Goal: Navigation & Orientation: Find specific page/section

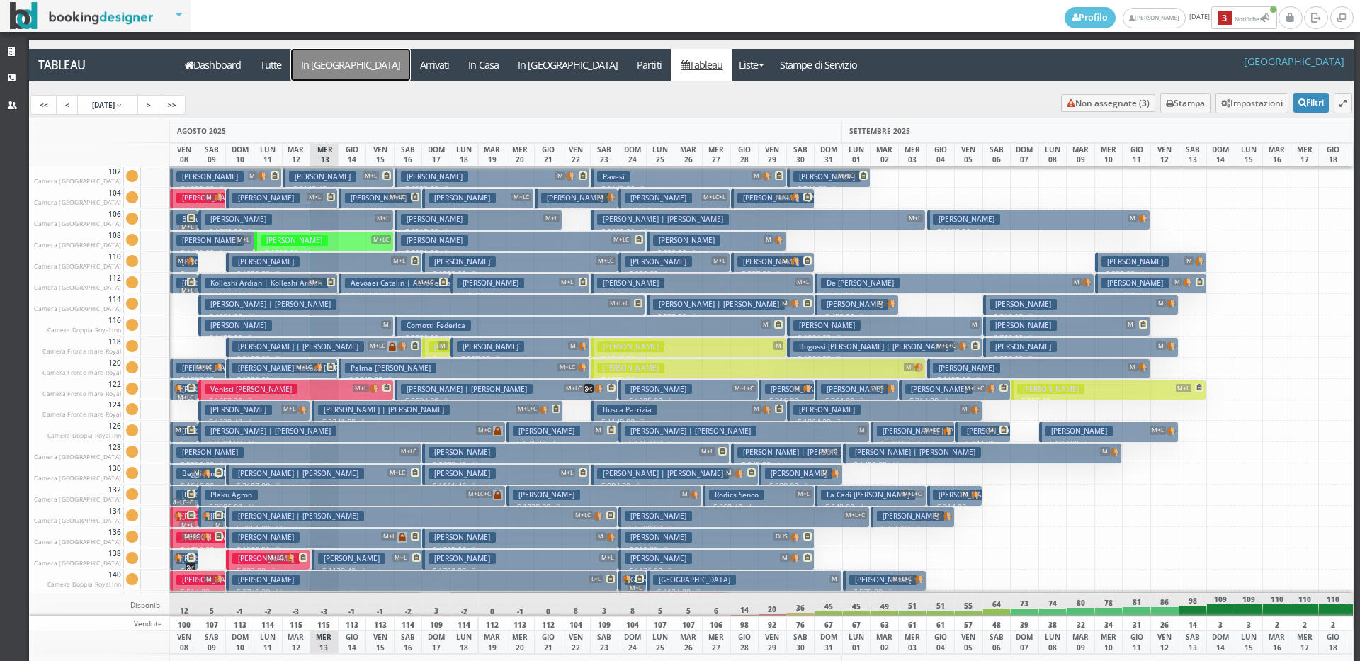
scroll to position [1489, 0]
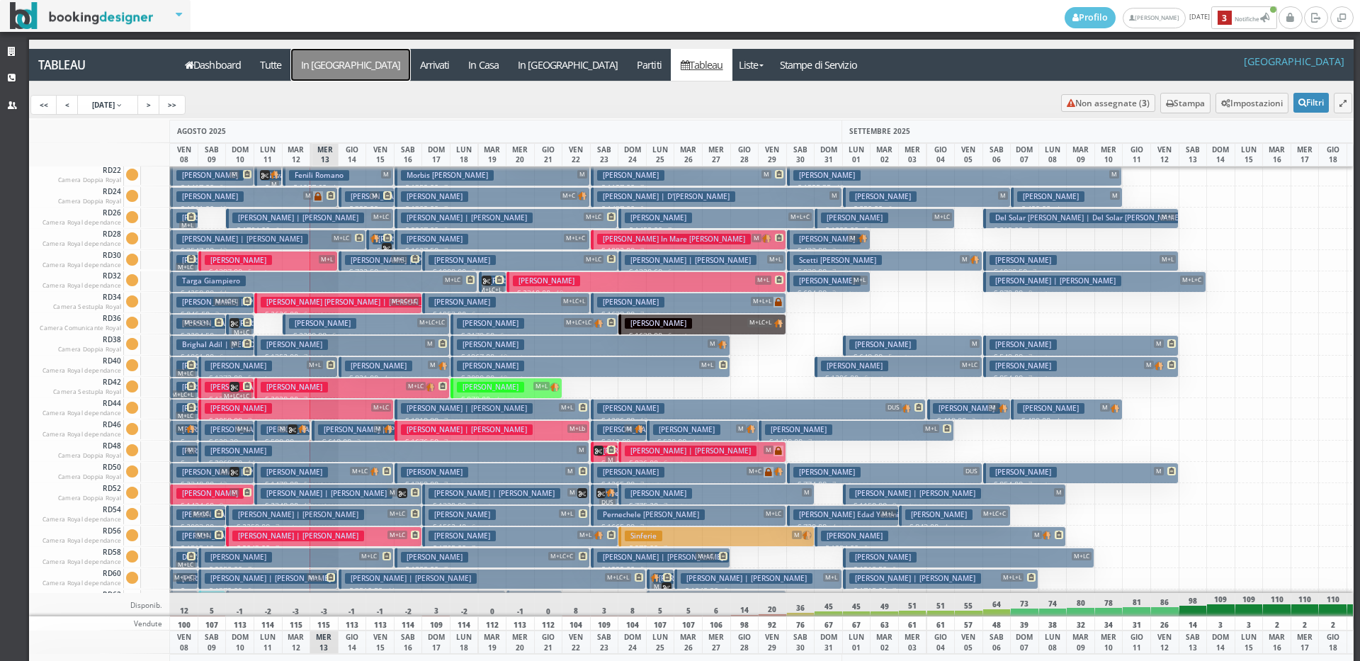
click at [323, 53] on a=pms-arrival-reservations"] "In [GEOGRAPHIC_DATA]" at bounding box center [350, 65] width 119 height 32
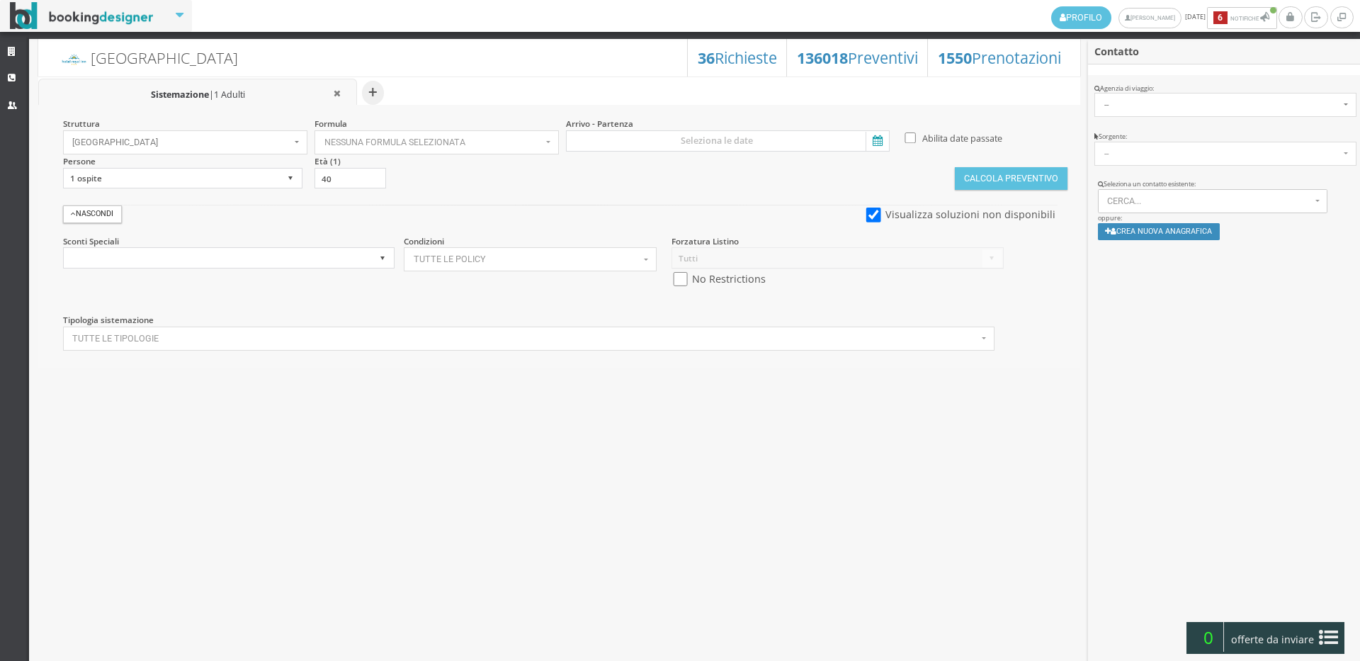
select select
click at [1, 47] on link "Strutture" at bounding box center [14, 53] width 29 height 26
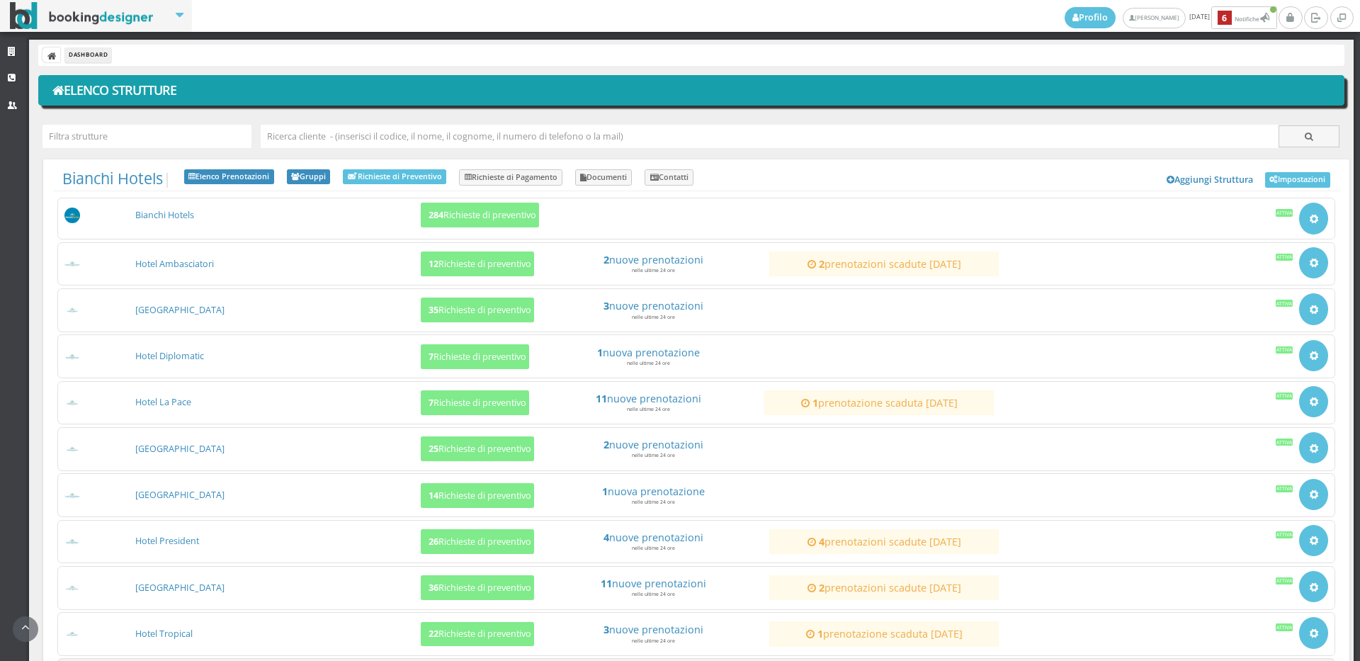
scroll to position [136, 0]
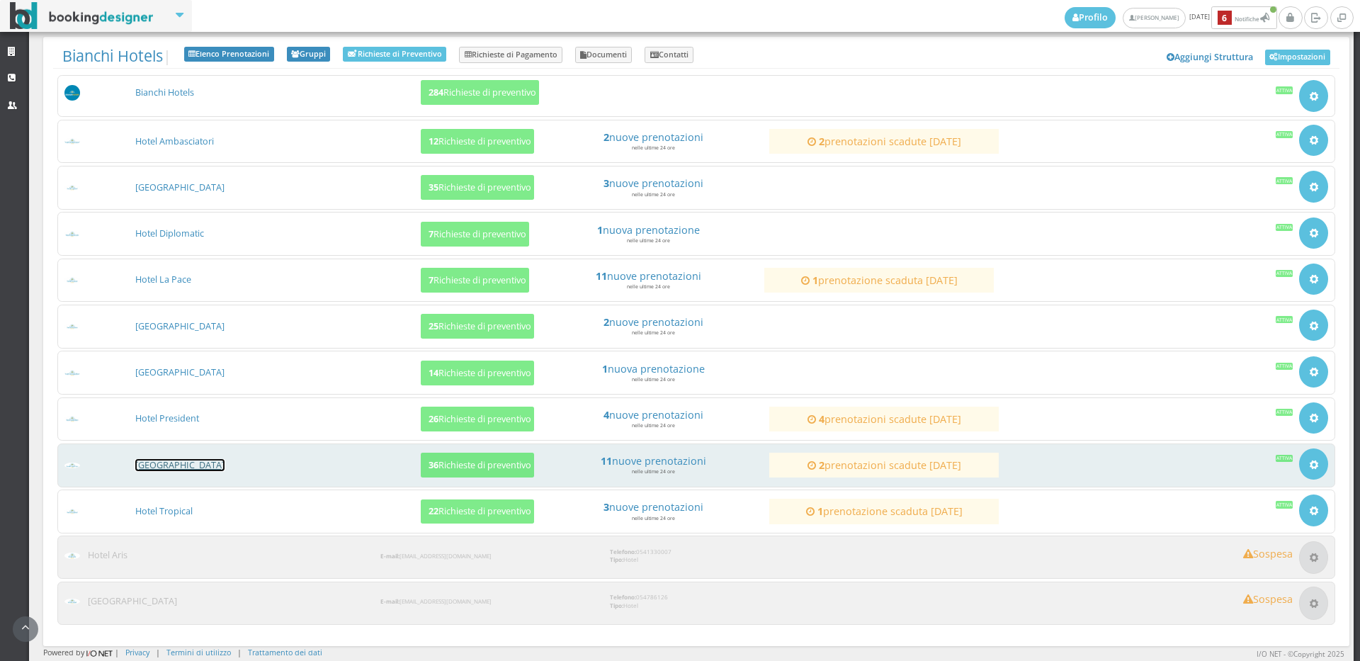
click at [152, 465] on link "[GEOGRAPHIC_DATA]" at bounding box center [179, 465] width 89 height 12
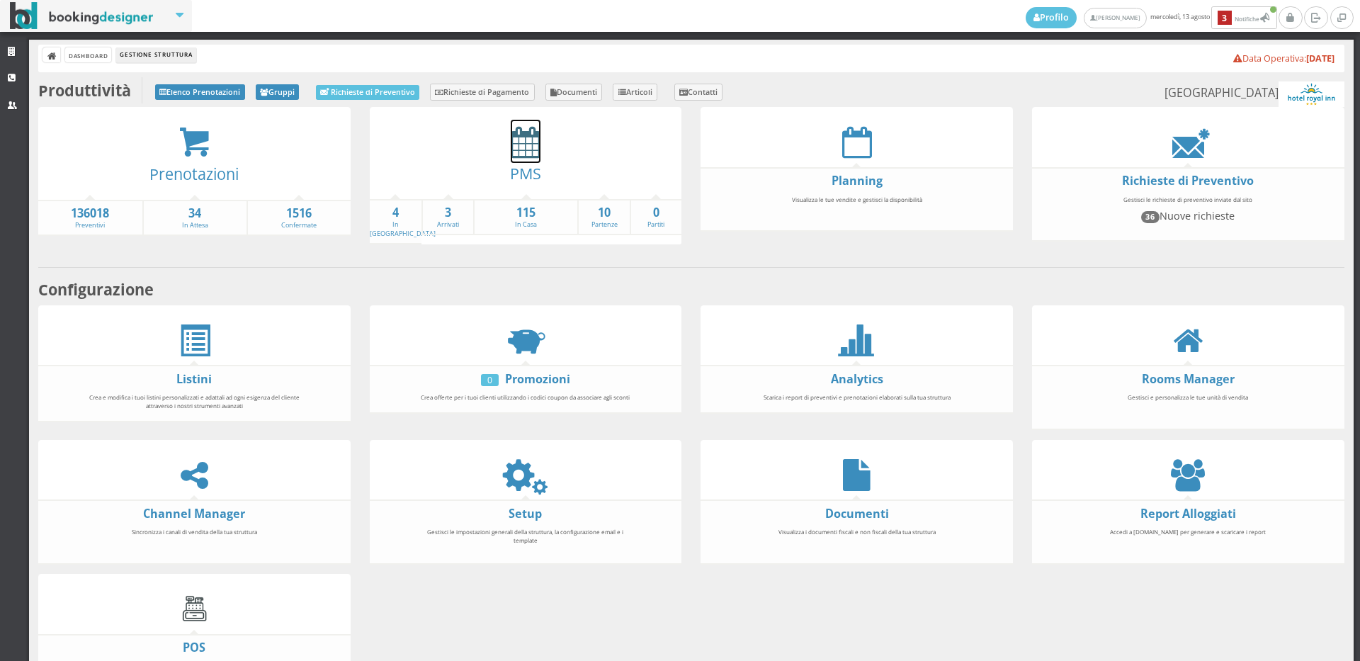
click at [532, 142] on icon at bounding box center [526, 142] width 30 height 32
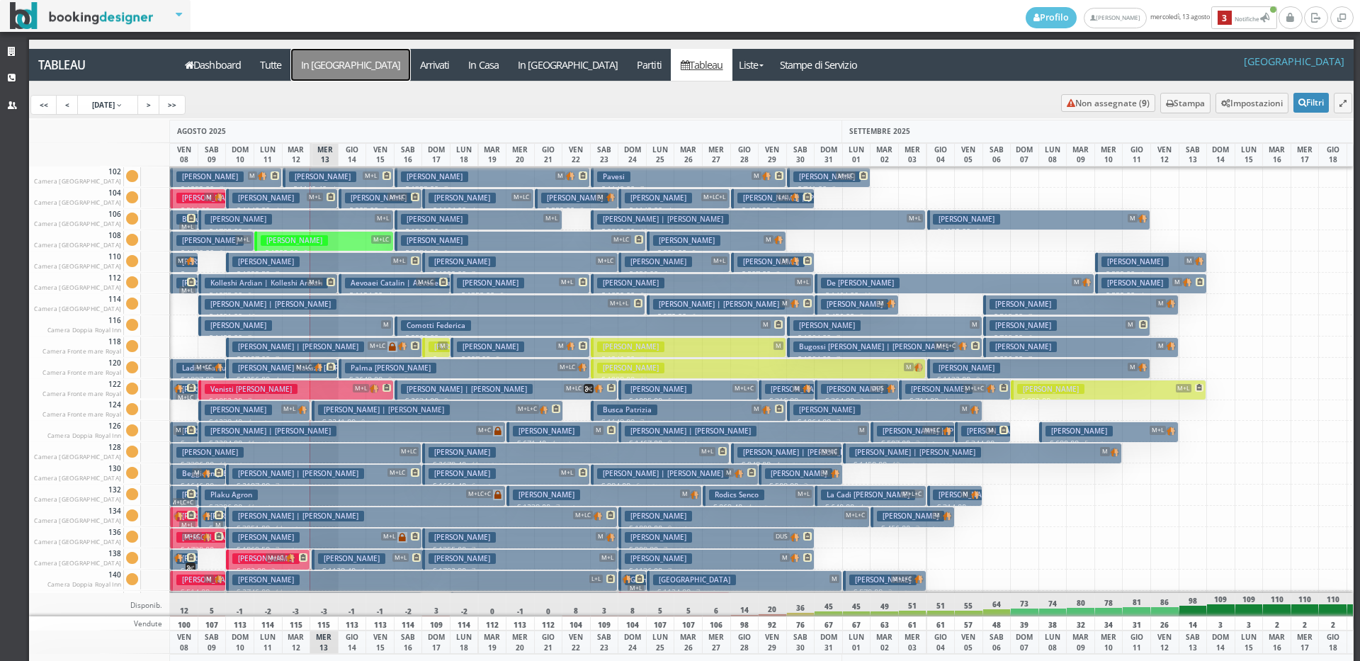
click at [343, 55] on a=pms-arrival-reservations"] "In [GEOGRAPHIC_DATA]" at bounding box center [350, 65] width 119 height 32
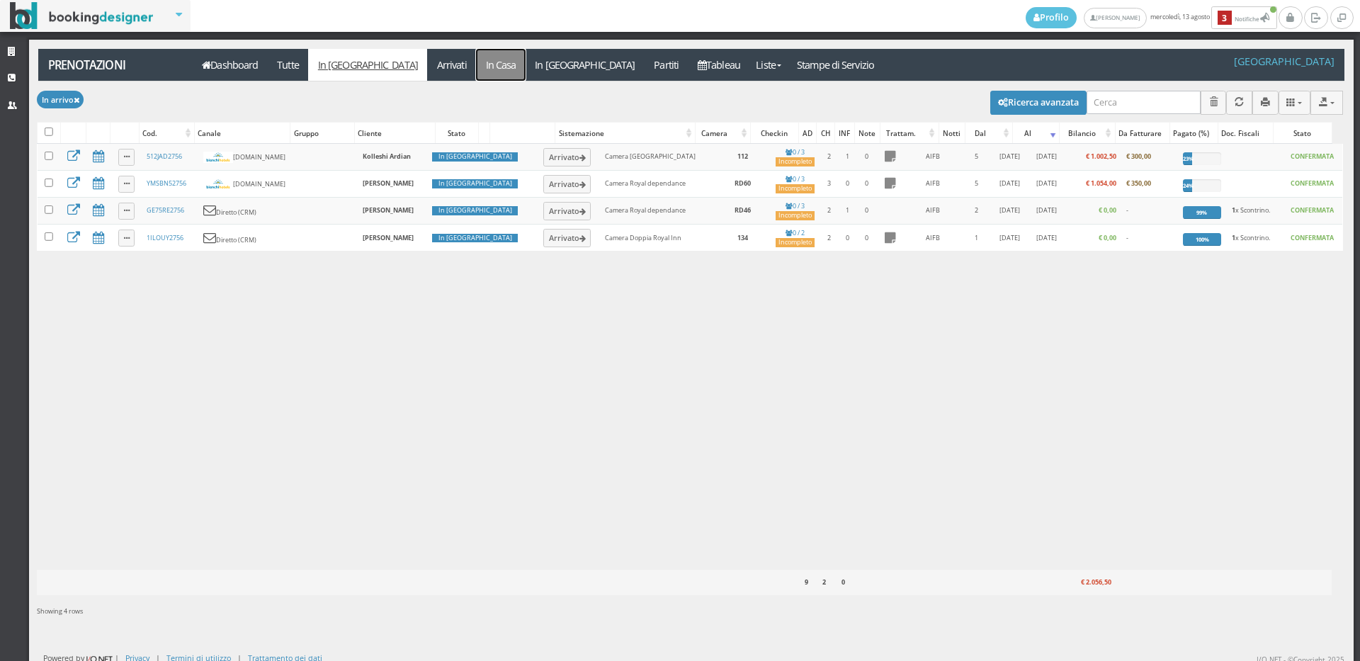
click at [476, 66] on link "In Casa" at bounding box center [501, 65] width 50 height 32
